Goal: Check status: Check status

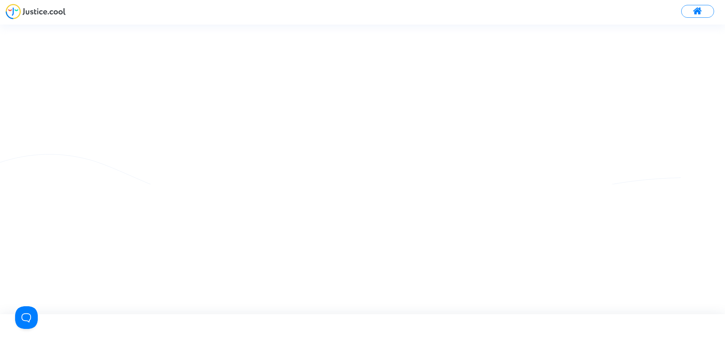
drag, startPoint x: 0, startPoint y: 0, endPoint x: 49, endPoint y: 14, distance: 51.0
click at [49, 14] on img at bounding box center [36, 11] width 60 height 15
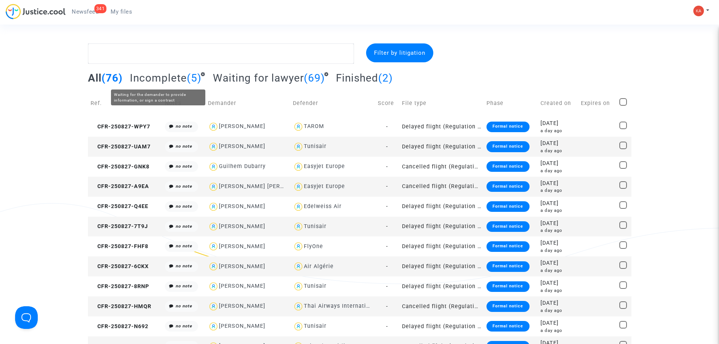
click at [157, 74] on span "Incomplete" at bounding box center [158, 78] width 57 height 12
